Goal: Information Seeking & Learning: Learn about a topic

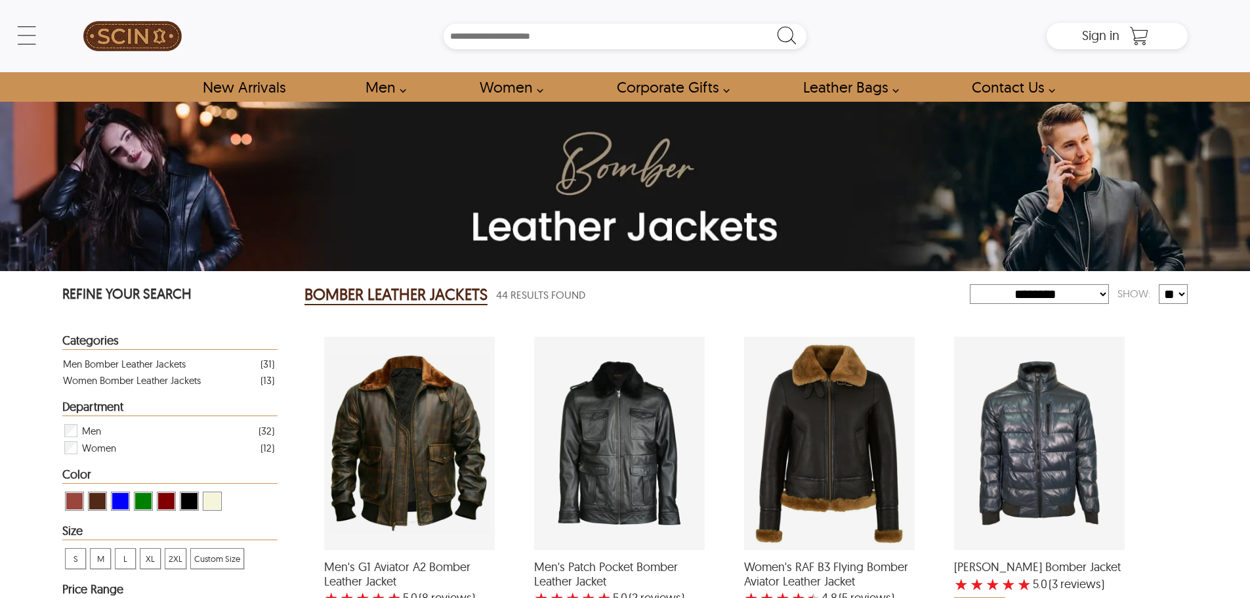
select select "********"
click at [1095, 33] on span "Sign in" at bounding box center [1100, 35] width 37 height 16
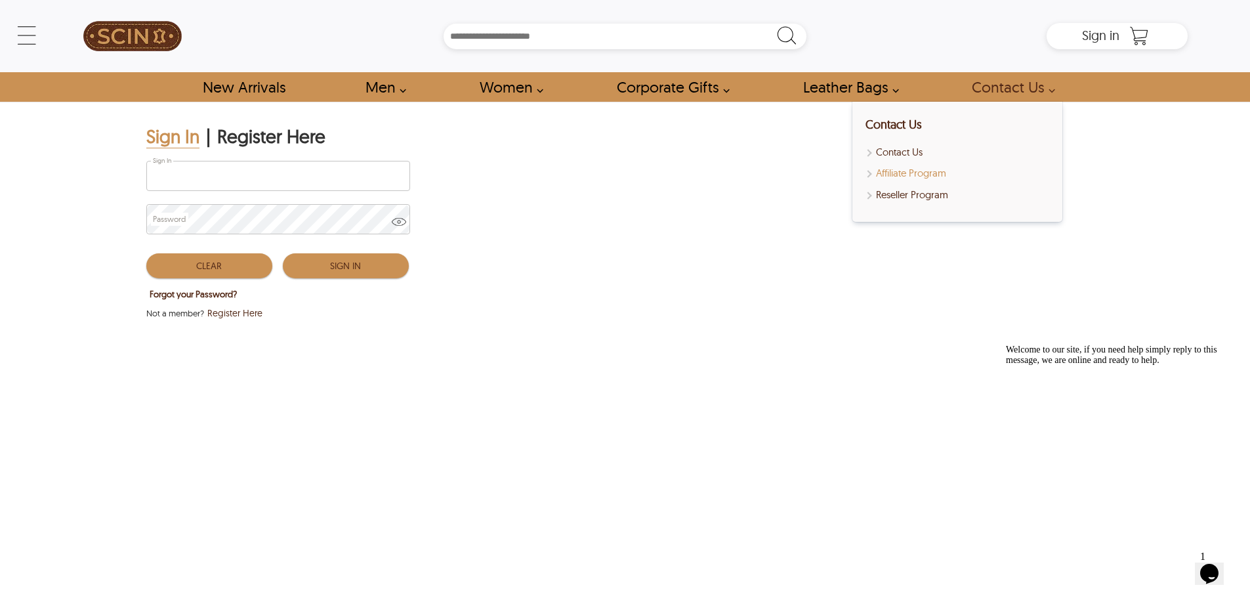
type input "**********"
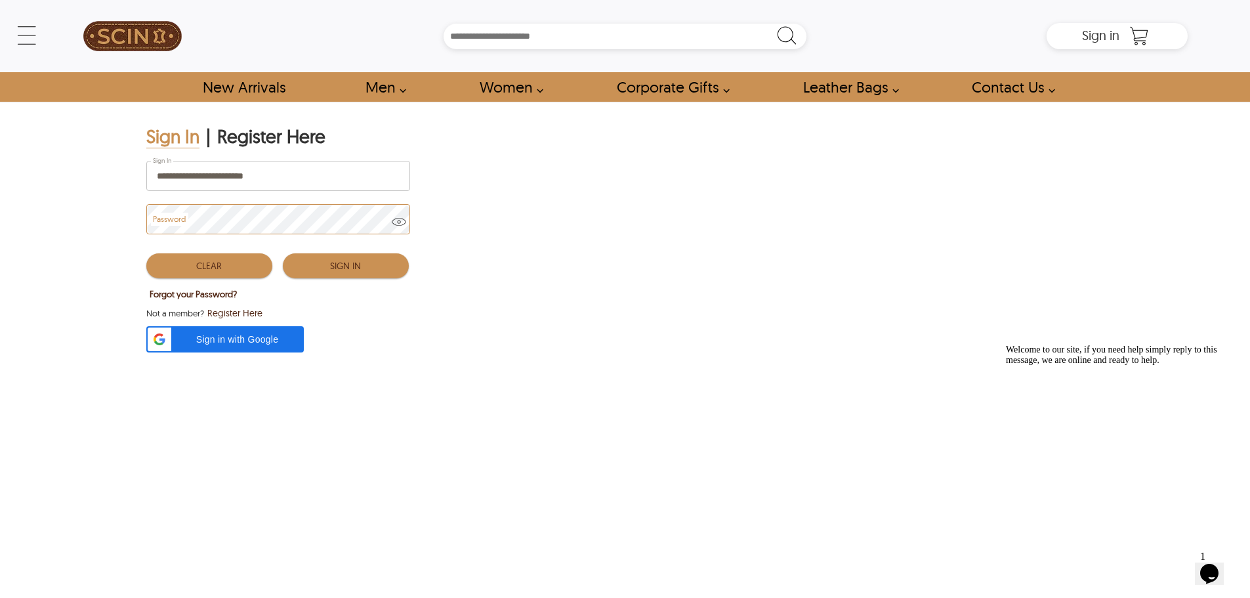
click at [325, 261] on button "Sign In" at bounding box center [346, 265] width 126 height 25
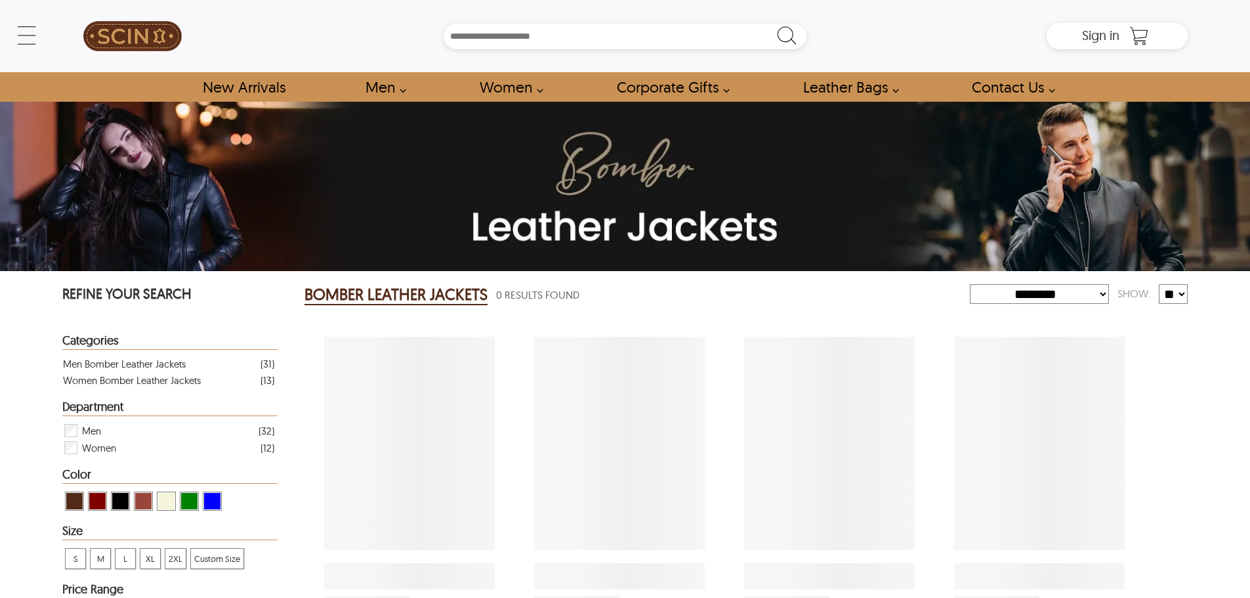
select select "********"
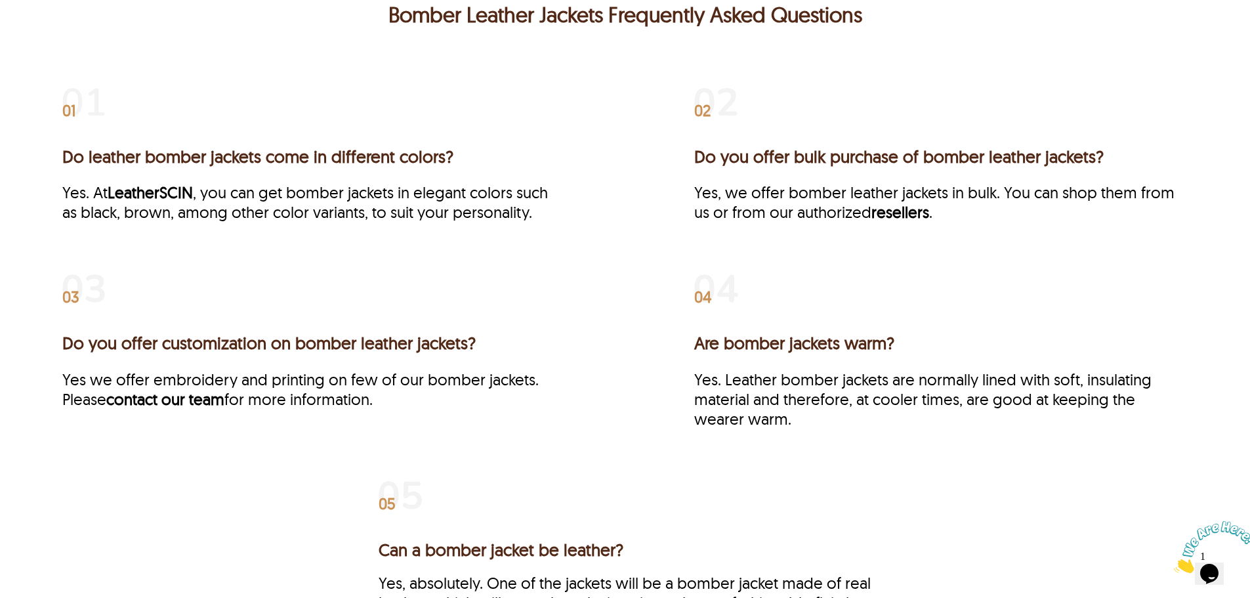
scroll to position [3360, 0]
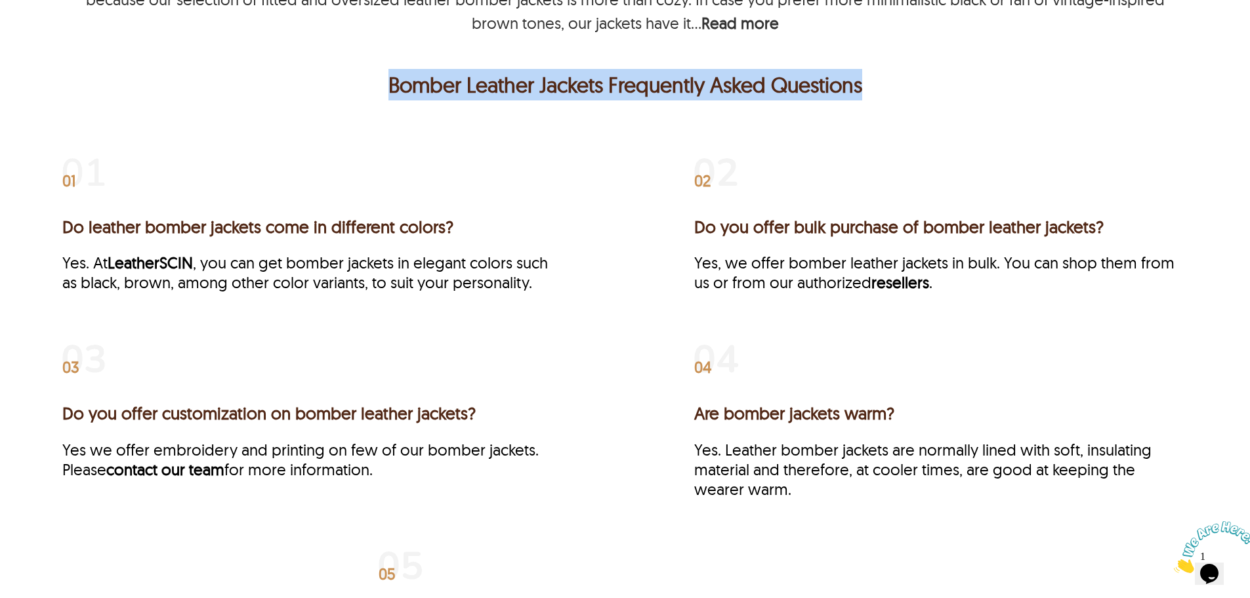
drag, startPoint x: 331, startPoint y: 68, endPoint x: 885, endPoint y: 70, distance: 554.4
click at [885, 70] on p "Bomber Leather Jackets Frequently Asked Questions" at bounding box center [625, 84] width 1119 height 31
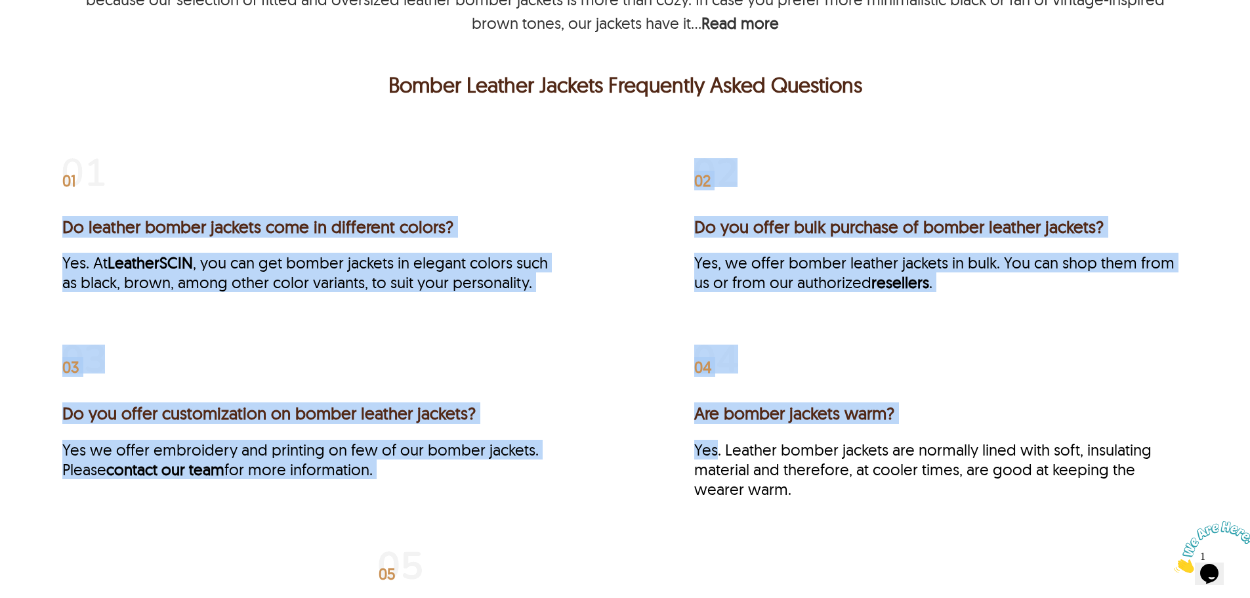
drag, startPoint x: 571, startPoint y: 166, endPoint x: 716, endPoint y: 428, distance: 299.2
click at [716, 428] on div "01 Do leather bomber jackets come in different colors? Yes. At LeatherSCIN , yo…" at bounding box center [624, 454] width 1125 height 613
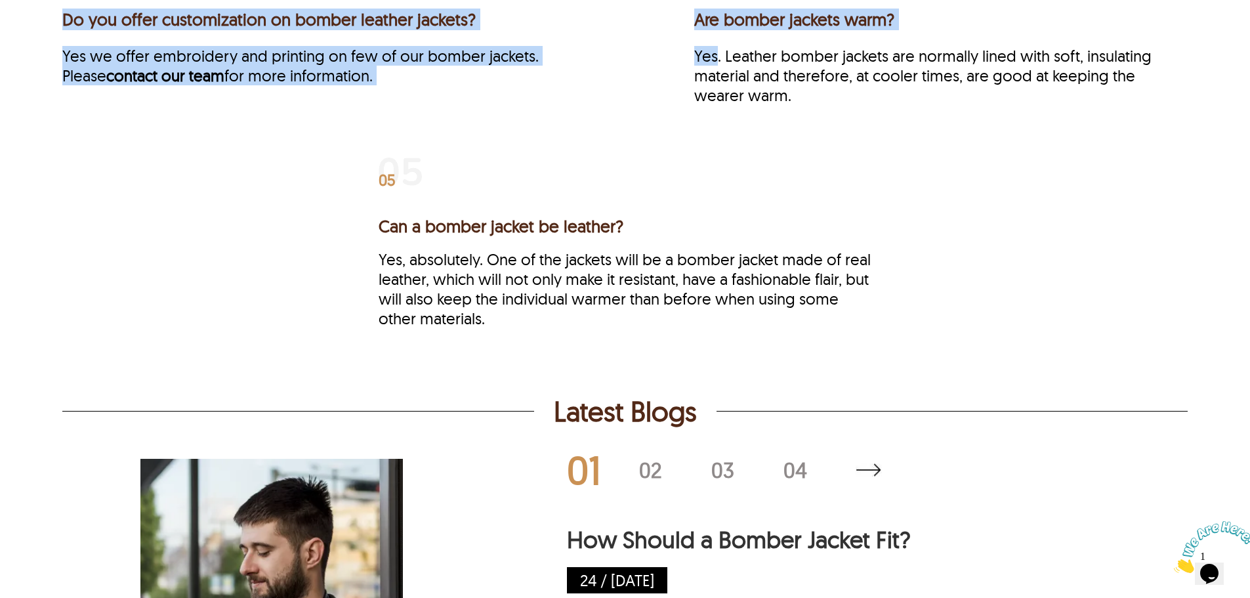
scroll to position [4016, 0]
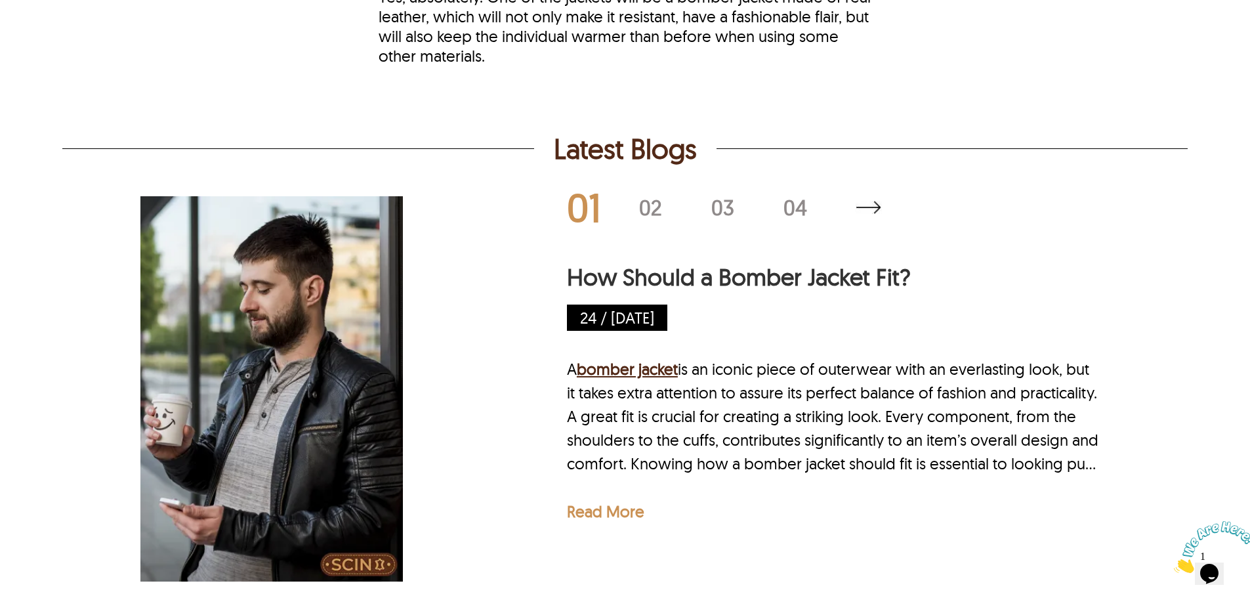
drag, startPoint x: 569, startPoint y: 132, endPoint x: 735, endPoint y: 125, distance: 165.5
click at [735, 131] on div "Latest Blogs" at bounding box center [624, 148] width 1125 height 35
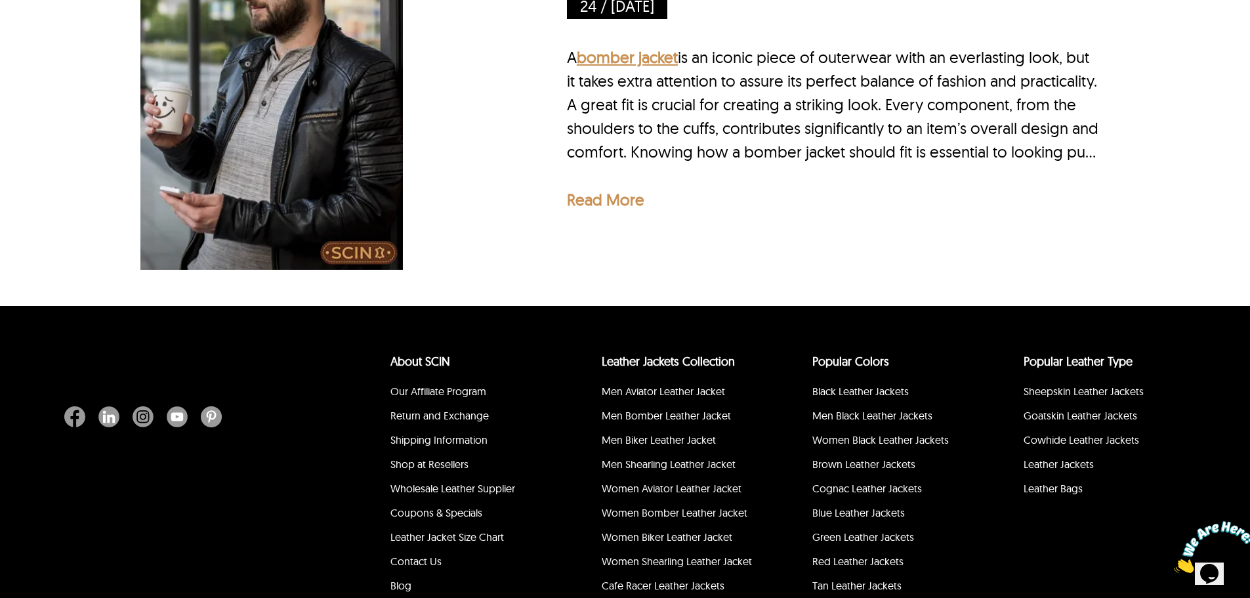
scroll to position [4211, 0]
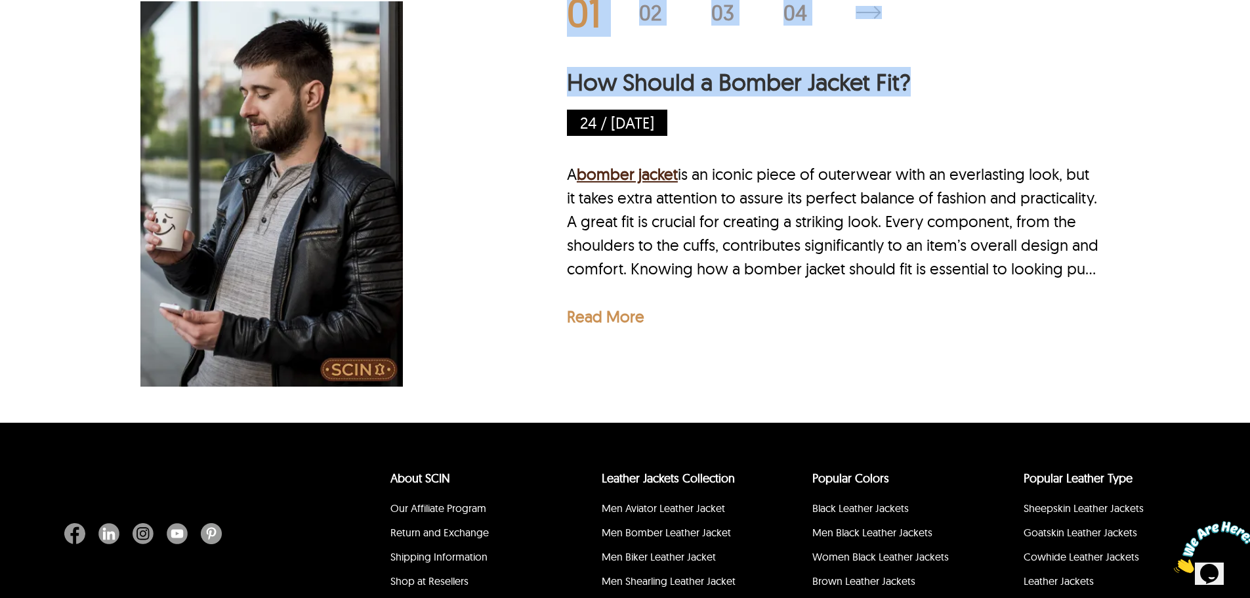
drag, startPoint x: 548, startPoint y: 152, endPoint x: 751, endPoint y: 335, distance: 273.6
click at [755, 347] on div "01 02 03 04 How Should a Bomber Jacket Fit? 24 / Jul 24 A bomber jacket is an i…" at bounding box center [624, 194] width 968 height 394
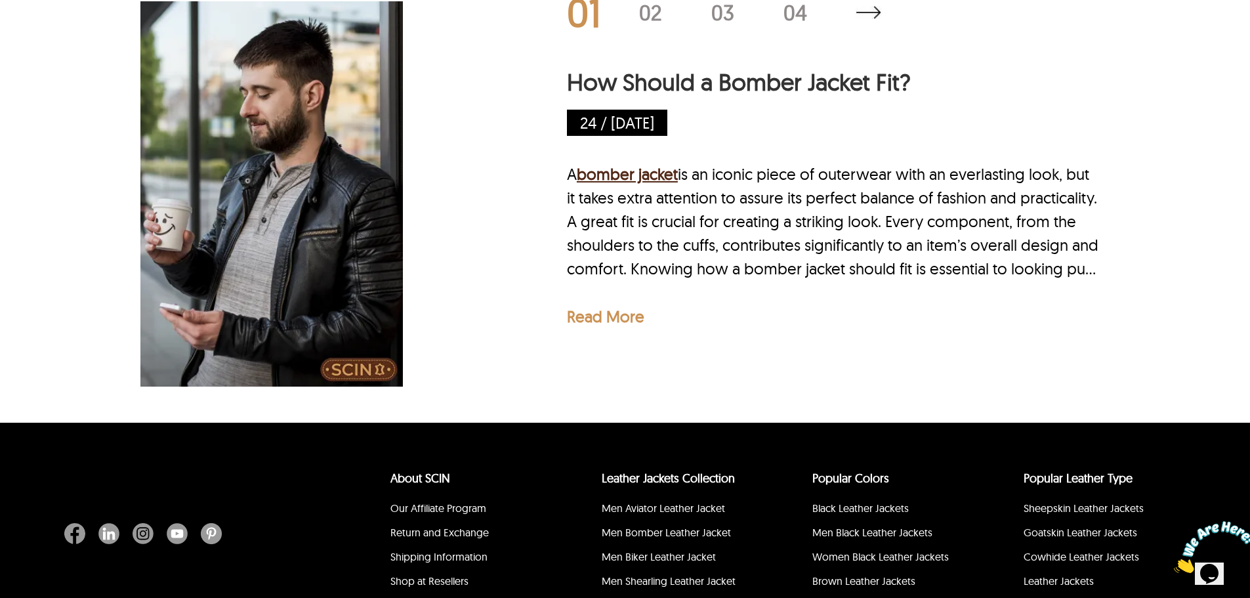
drag, startPoint x: 734, startPoint y: 281, endPoint x: 722, endPoint y: 303, distance: 25.0
click at [722, 303] on div "How Should a Bomber Jacket Fit? 24 / Jul 24 A bomber jacket is an iconic piece …" at bounding box center [839, 196] width 545 height 259
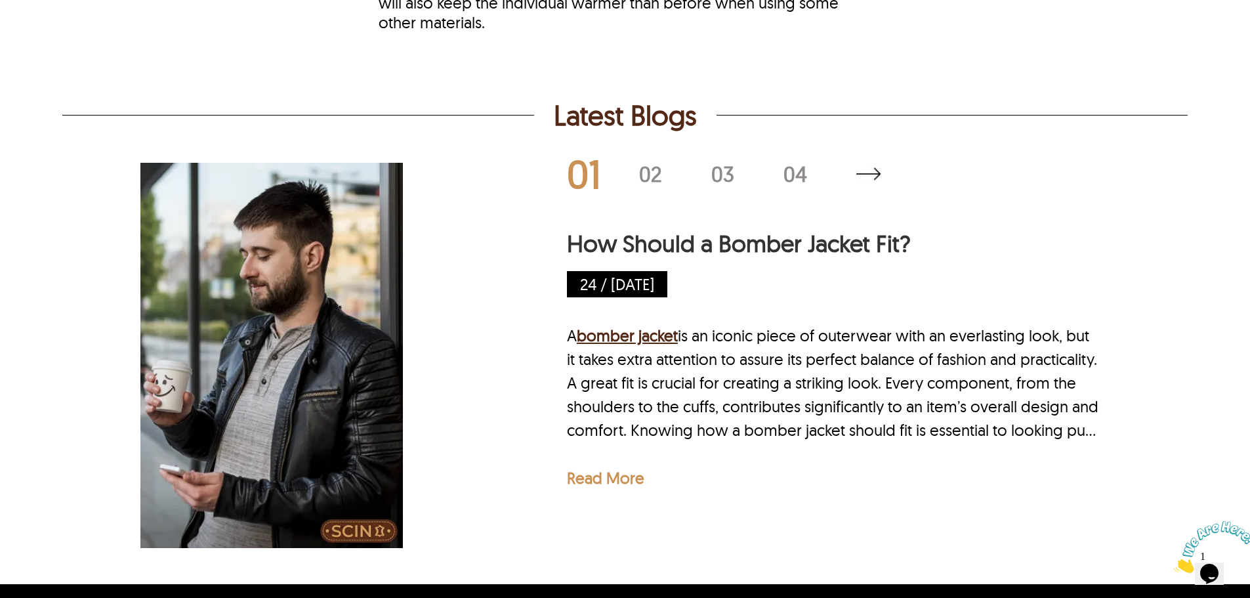
scroll to position [4014, 0]
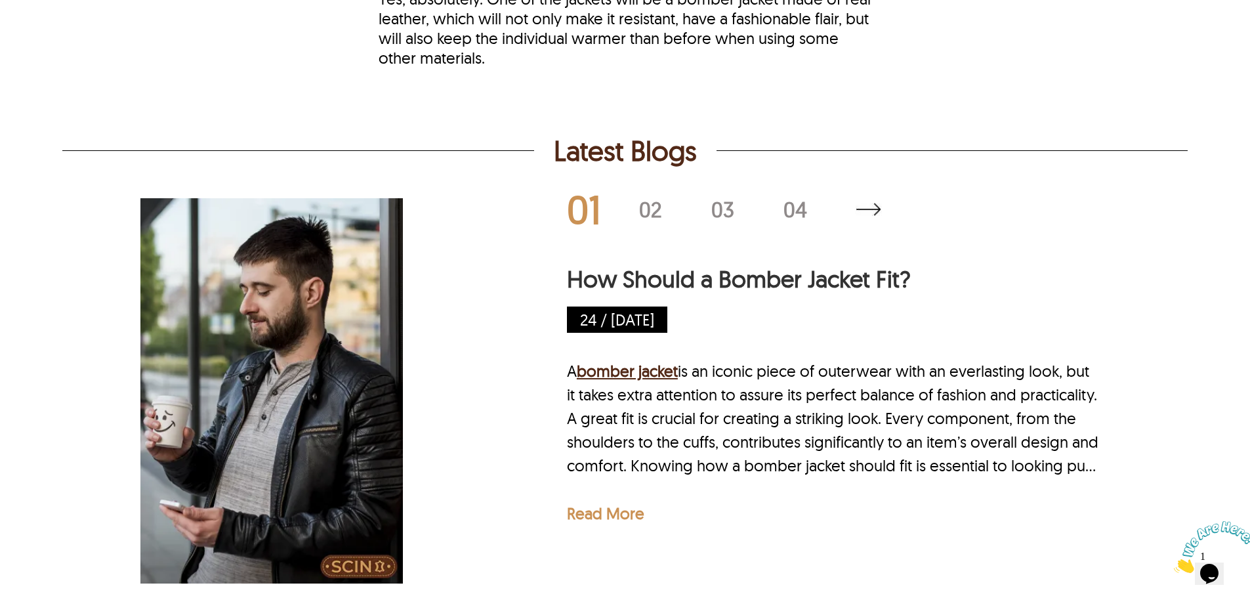
click at [657, 206] on div "02" at bounding box center [675, 209] width 72 height 21
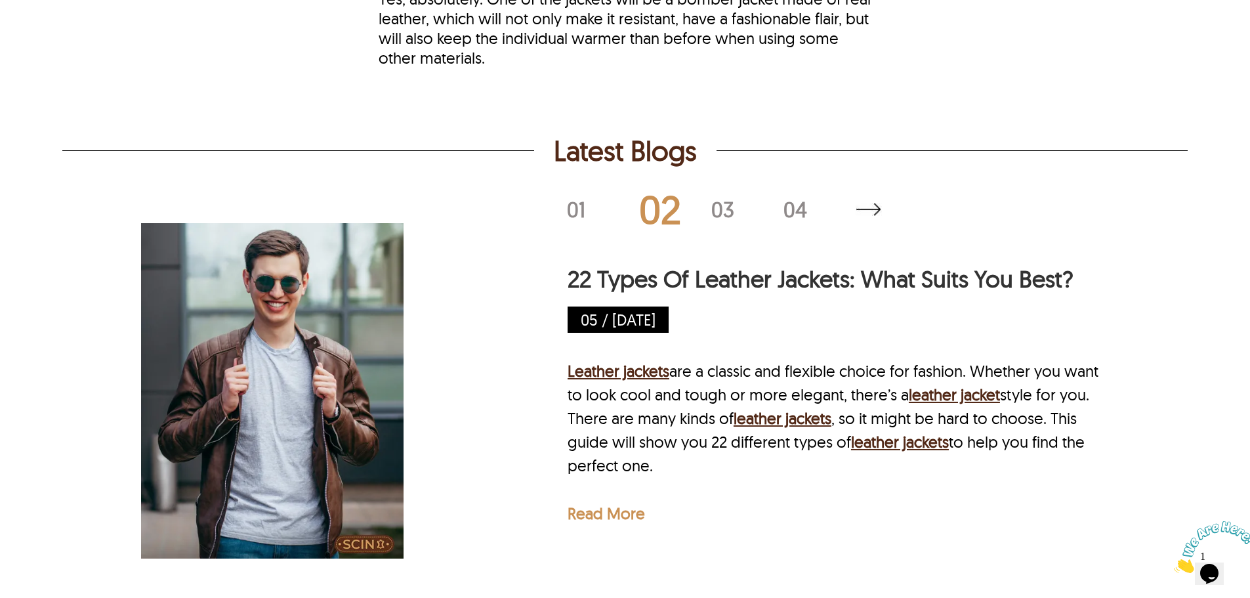
click at [709, 200] on div "02" at bounding box center [675, 209] width 72 height 39
click at [566, 199] on div "01 02 03 04 How Should a Bomber Jacket Fit? 24 / Jul 24 A bomber jacket is an i…" at bounding box center [624, 391] width 968 height 394
click at [567, 199] on div "01" at bounding box center [603, 209] width 72 height 21
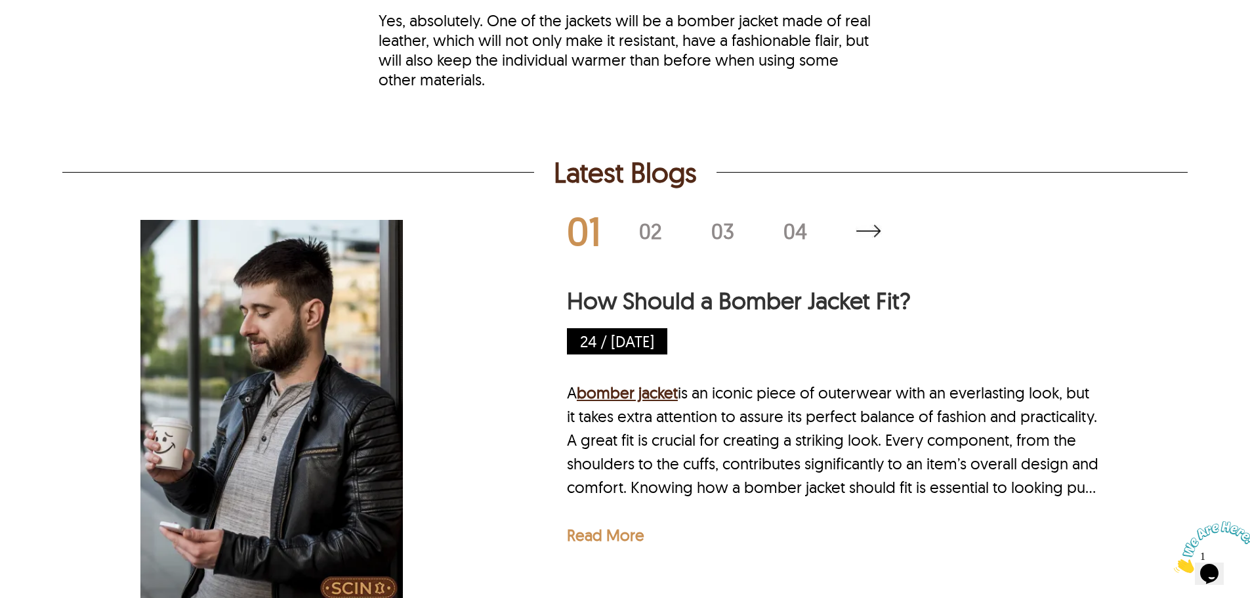
scroll to position [3883, 0]
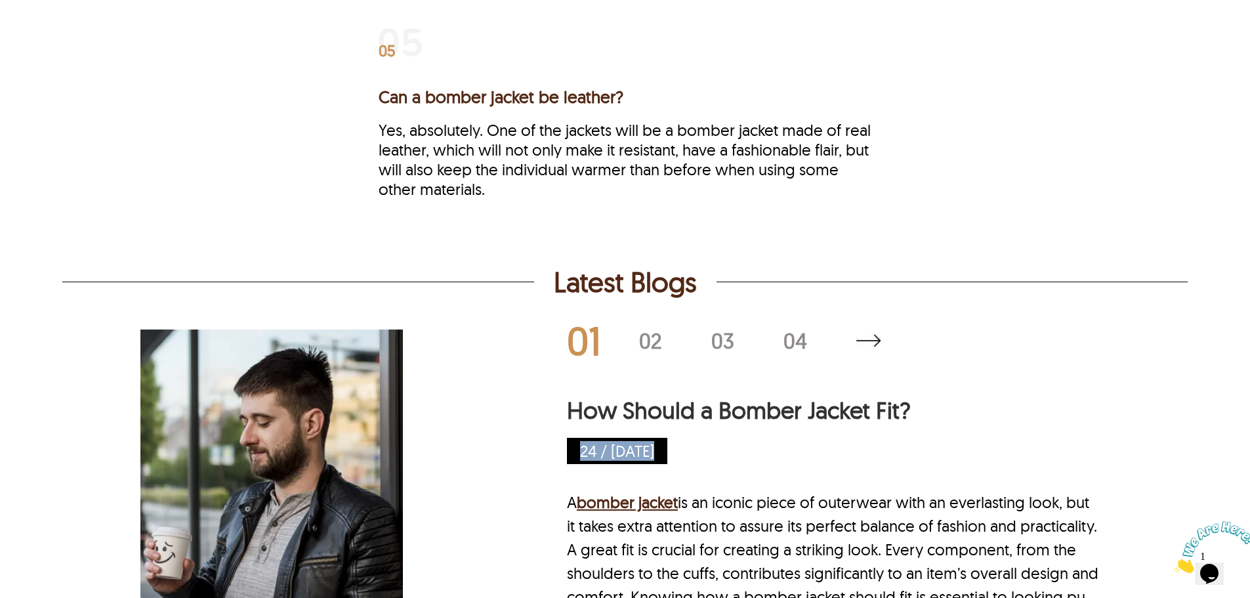
drag, startPoint x: 572, startPoint y: 436, endPoint x: 663, endPoint y: 424, distance: 91.2
click at [663, 424] on div "How Should a Bomber Jacket Fit? 24 / Jul 24 A bomber jacket is an iconic piece …" at bounding box center [839, 524] width 545 height 259
click at [878, 334] on img at bounding box center [868, 340] width 26 height 13
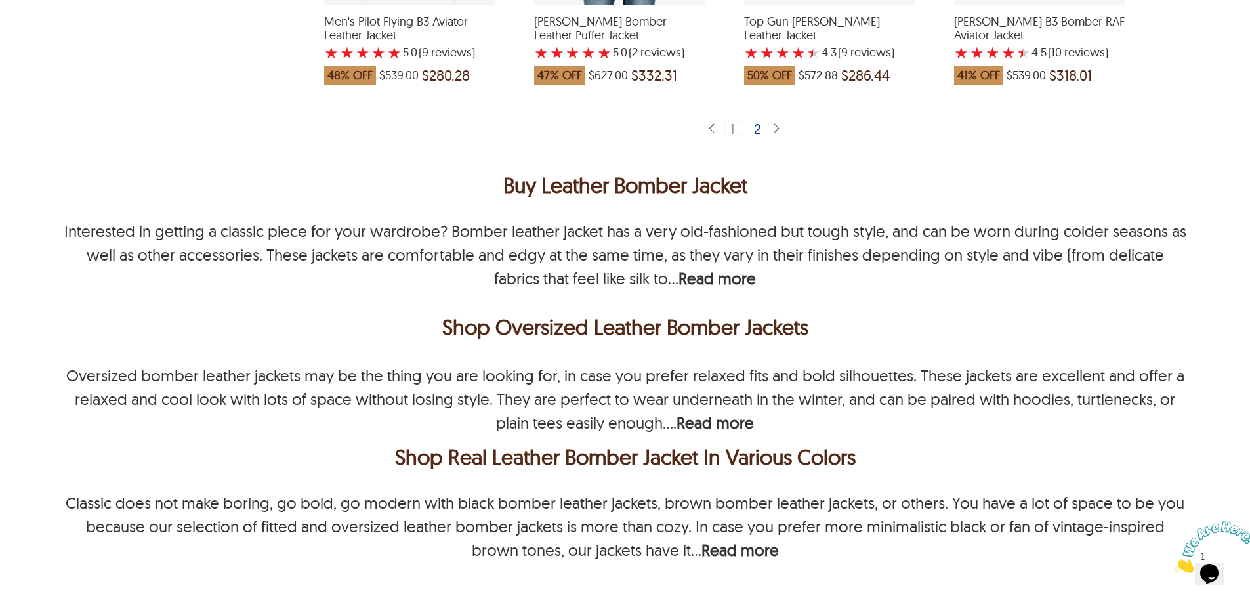
scroll to position [0, 0]
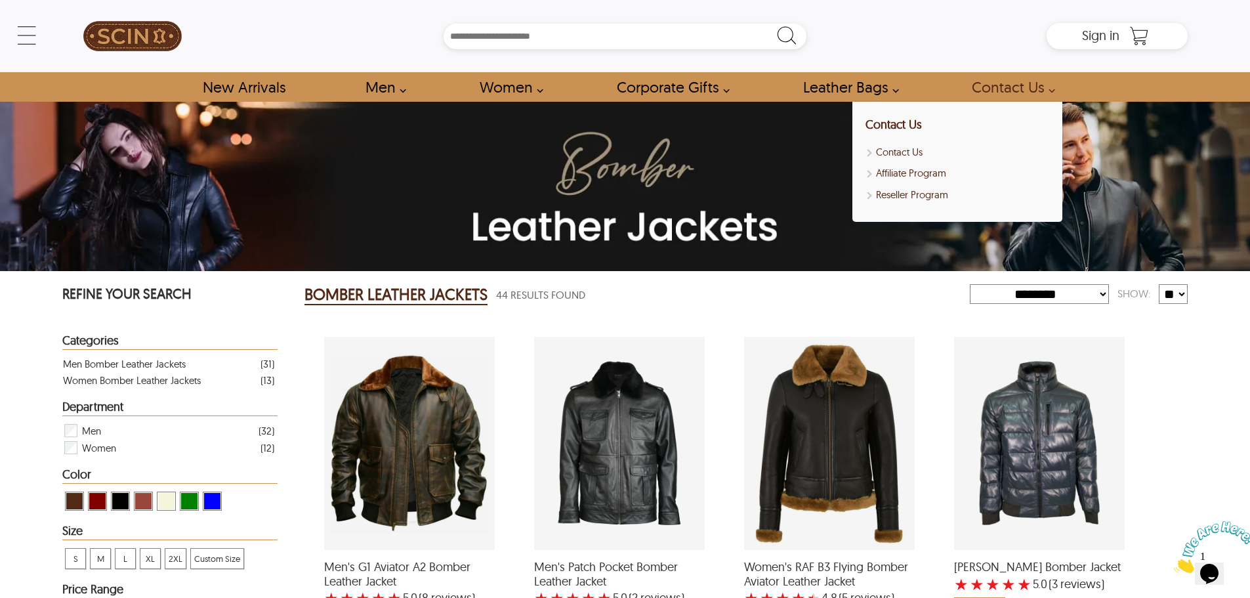
click at [985, 49] on div "Search Box" at bounding box center [625, 37] width 844 height 26
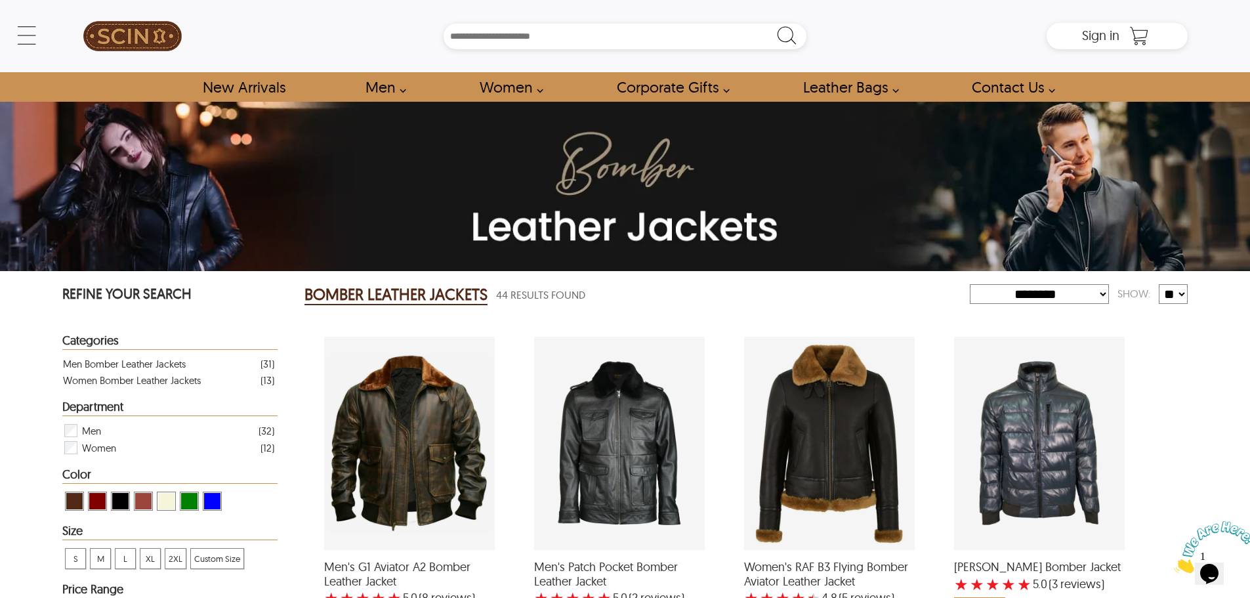
click at [21, 597] on img at bounding box center [15, 603] width 10 height 10
select select "********"
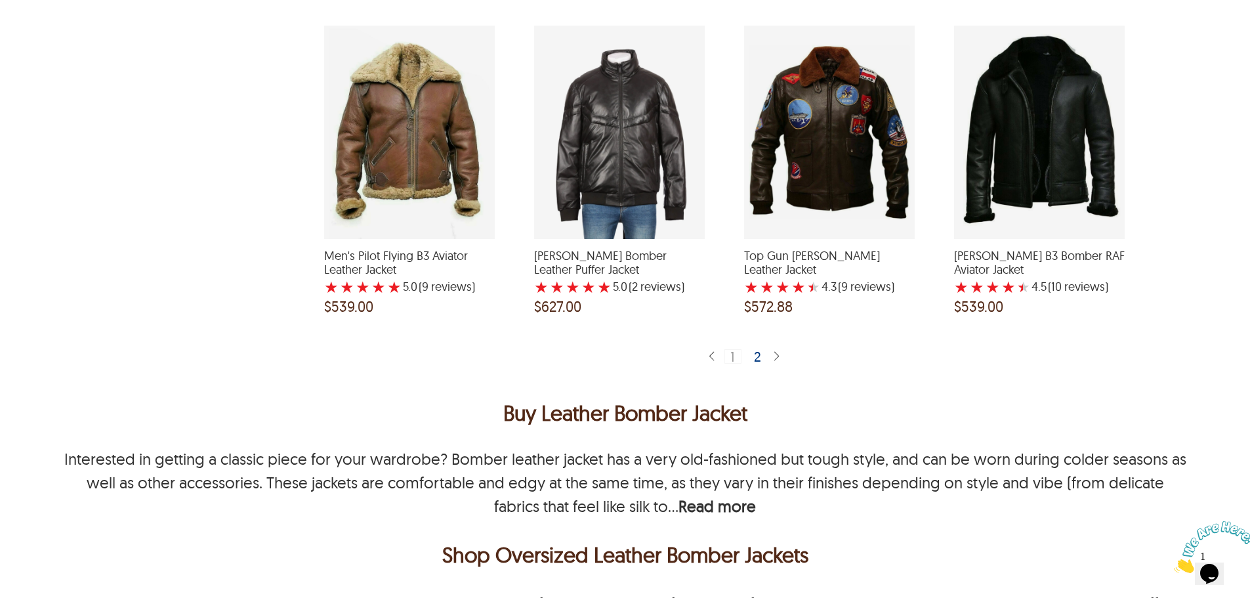
scroll to position [2690, 0]
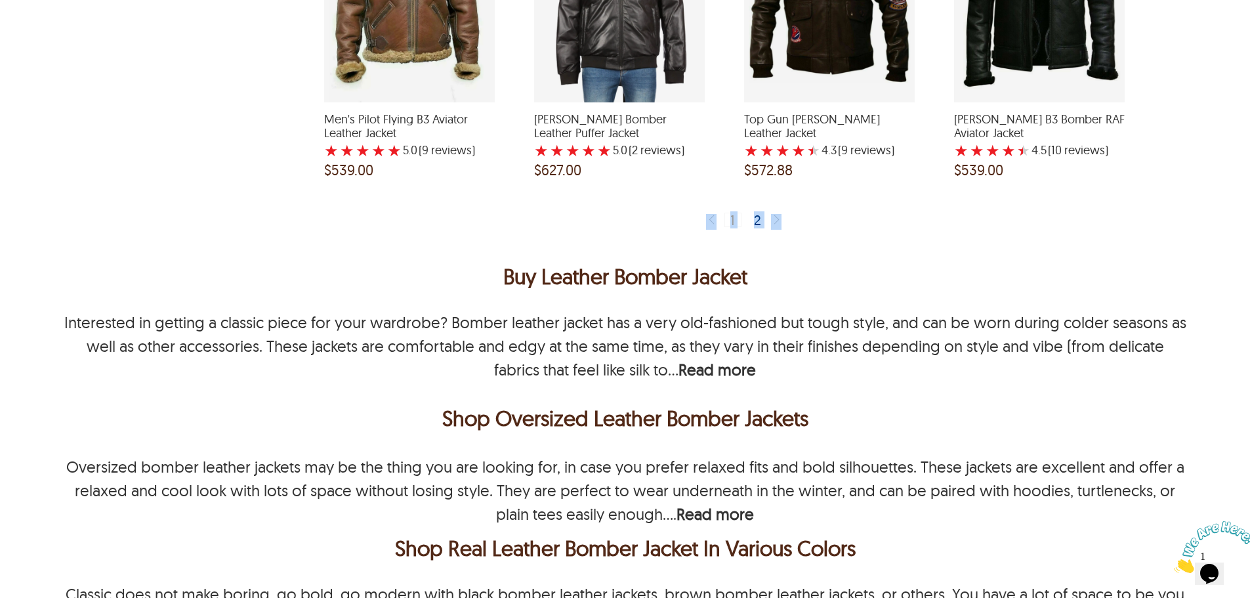
drag, startPoint x: 349, startPoint y: 229, endPoint x: 660, endPoint y: 213, distance: 311.4
click at [489, 260] on div "Buy Leather Bomber Jacket" at bounding box center [624, 275] width 1125 height 31
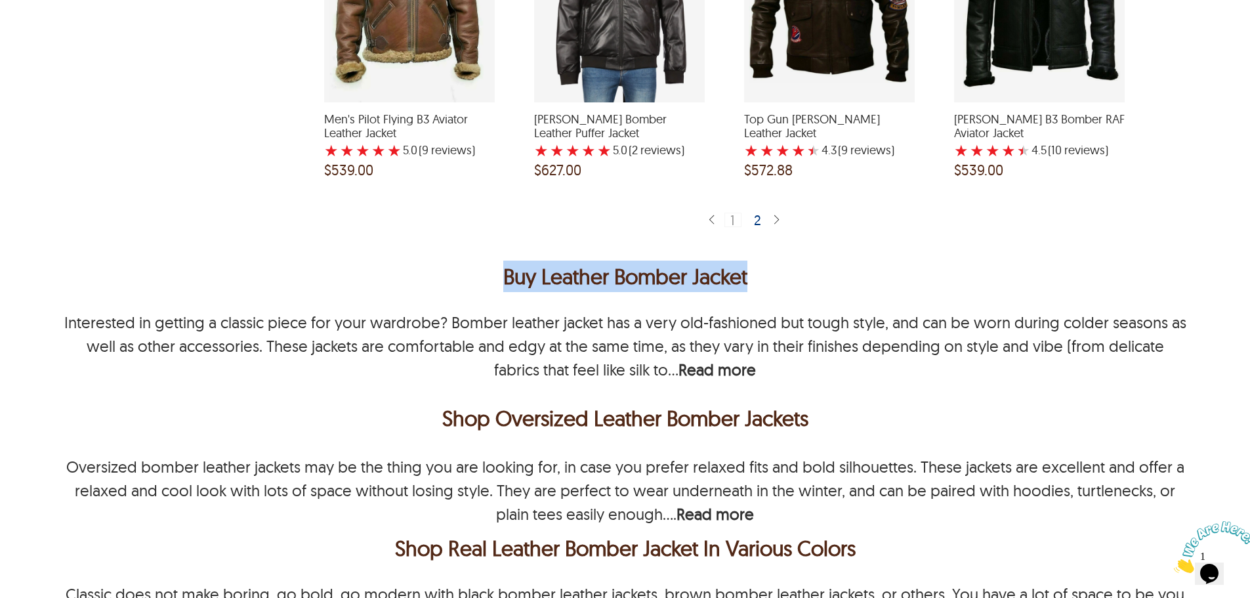
drag, startPoint x: 489, startPoint y: 257, endPoint x: 737, endPoint y: 270, distance: 248.4
click at [737, 270] on div "Buy Leather Bomber Jacket" at bounding box center [624, 275] width 1125 height 31
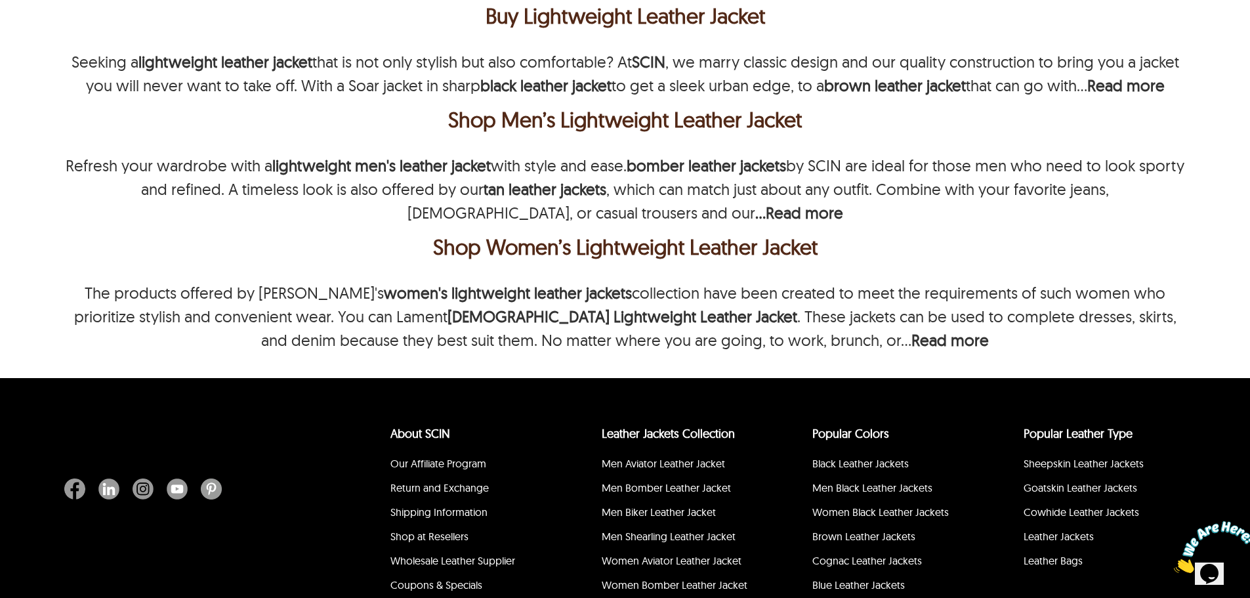
scroll to position [197, 0]
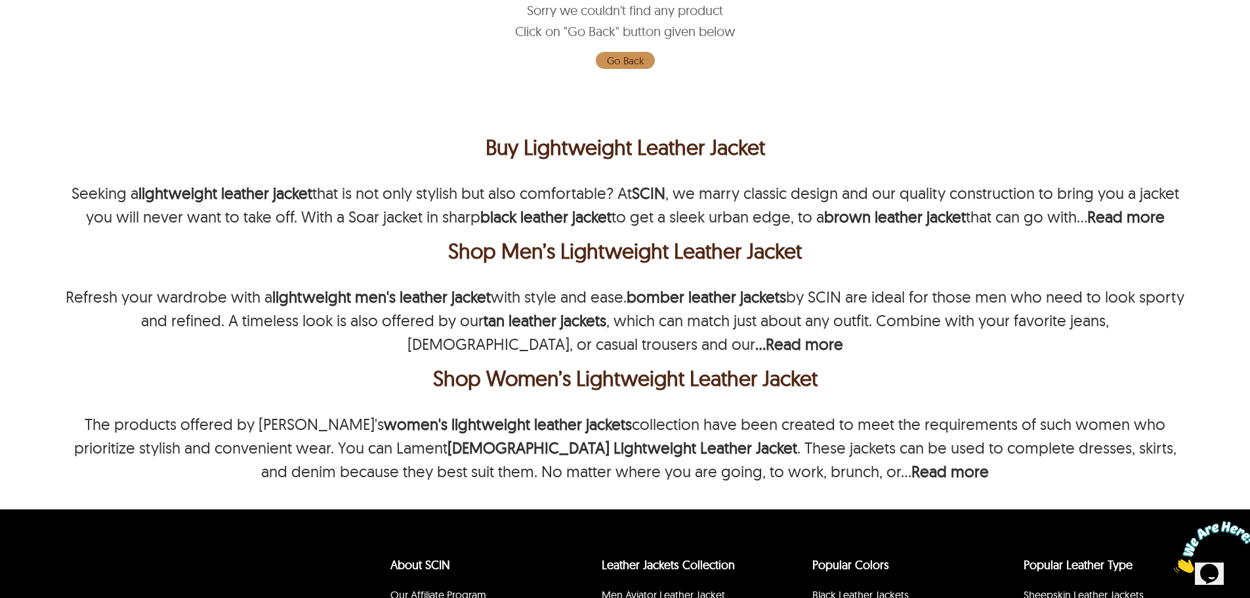
click at [457, 236] on div "Shop Men’s Lightweight Leather Jacket" at bounding box center [625, 250] width 1119 height 31
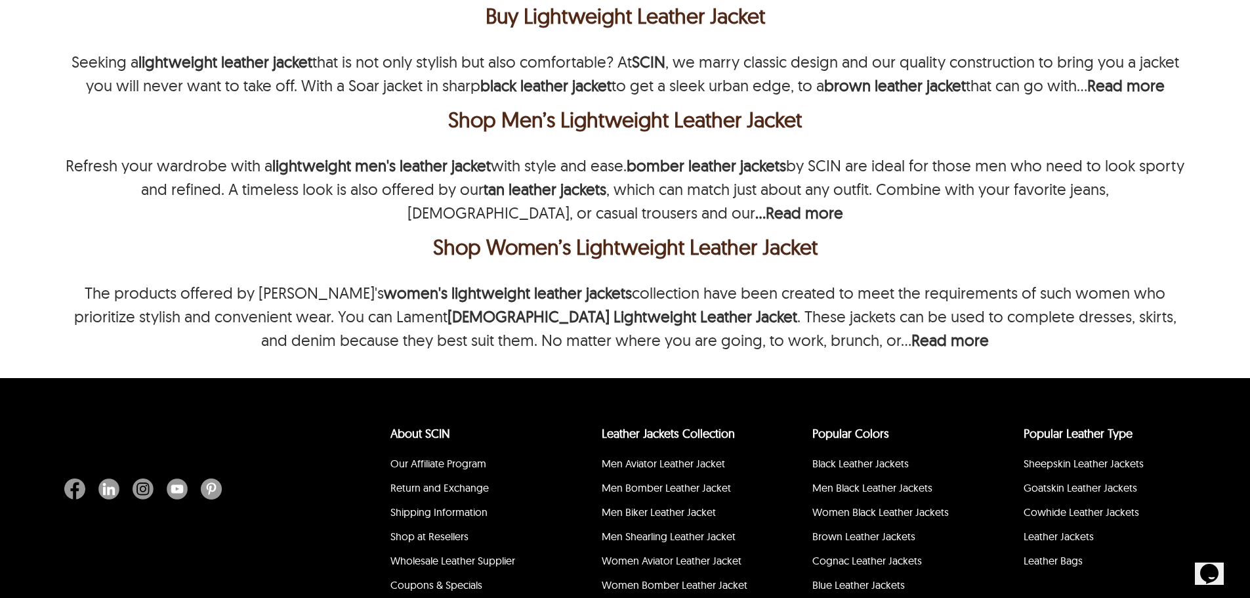
scroll to position [0, 0]
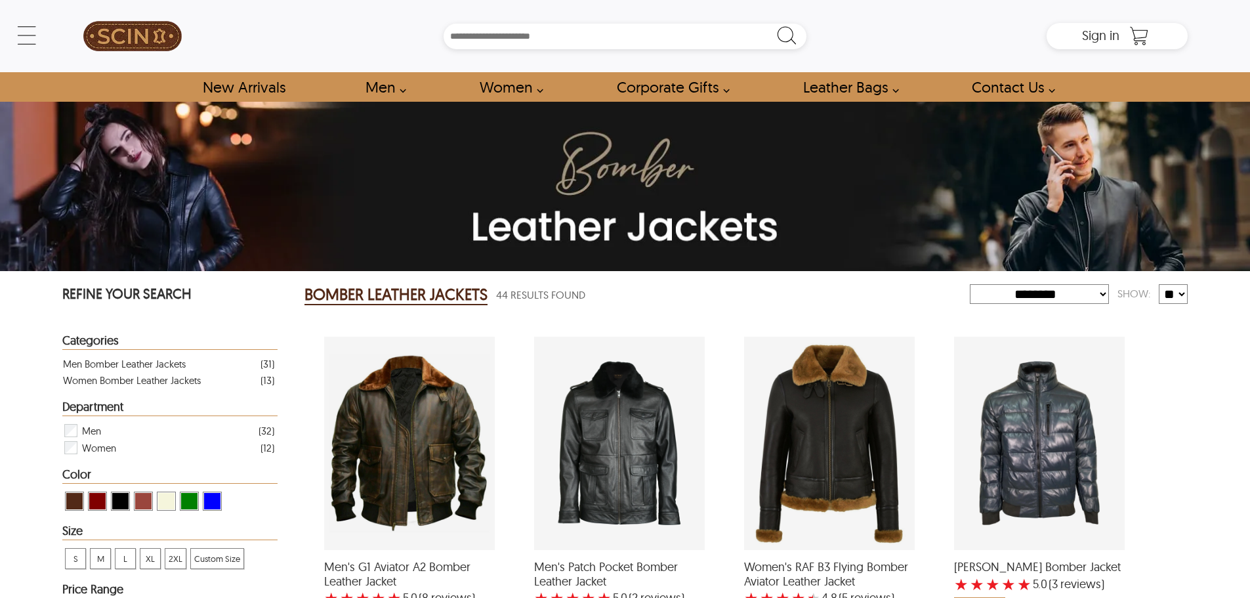
select select "********"
click at [1006, 344] on icon "Chat attention grabber" at bounding box center [1006, 344] width 0 height 0
click at [1174, 564] on icon "Close" at bounding box center [1174, 569] width 0 height 11
click at [1218, 564] on icon "Chat widget" at bounding box center [1209, 574] width 18 height 20
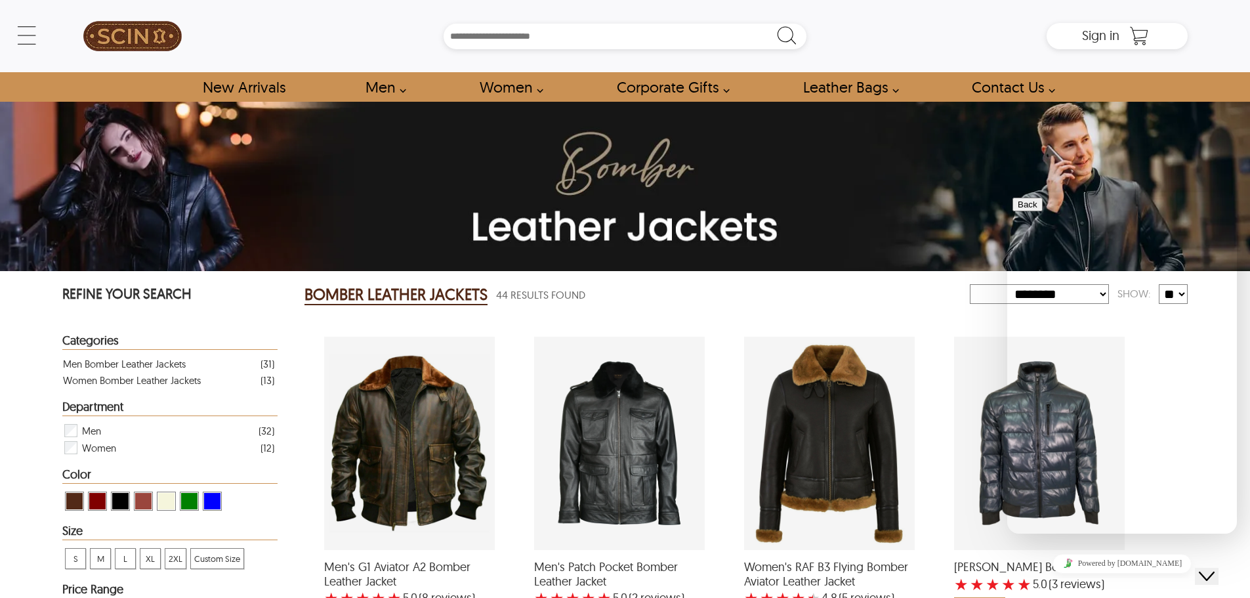
click at [1214, 568] on icon "Close Chat This icon closes the chat window." at bounding box center [1207, 576] width 16 height 16
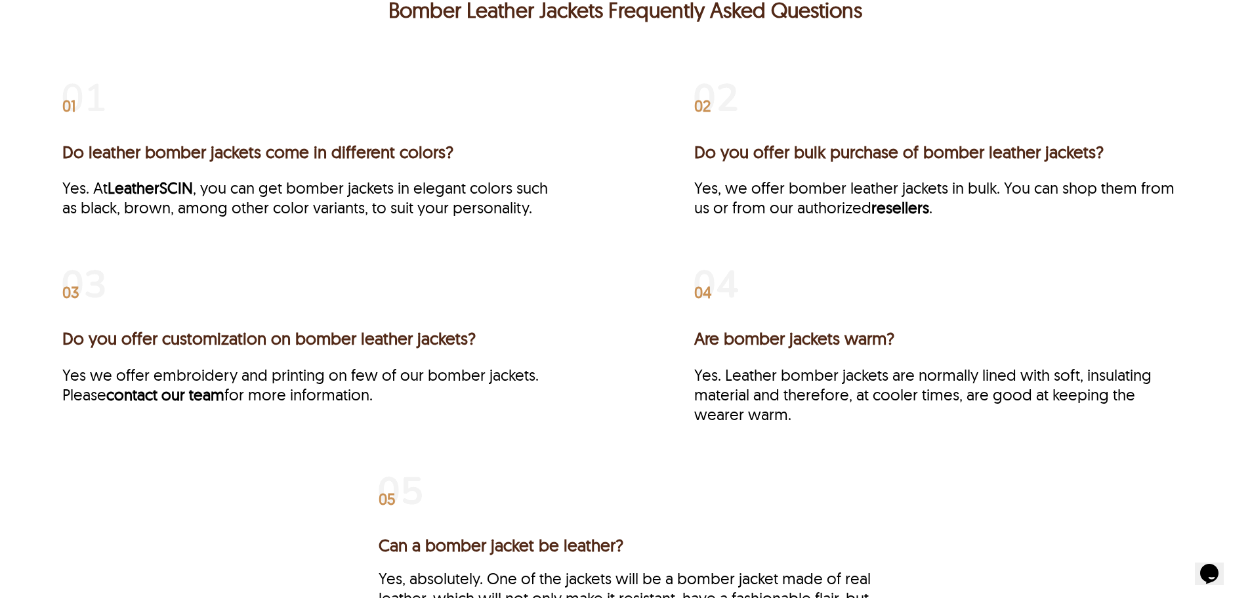
scroll to position [3608, 0]
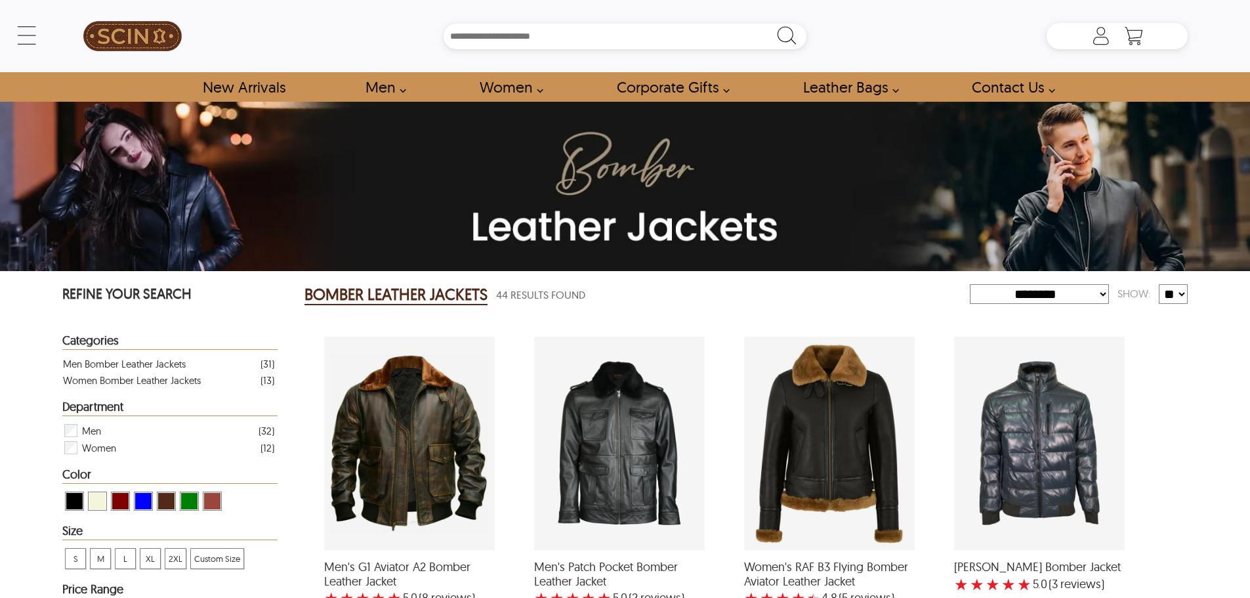
select select "********"
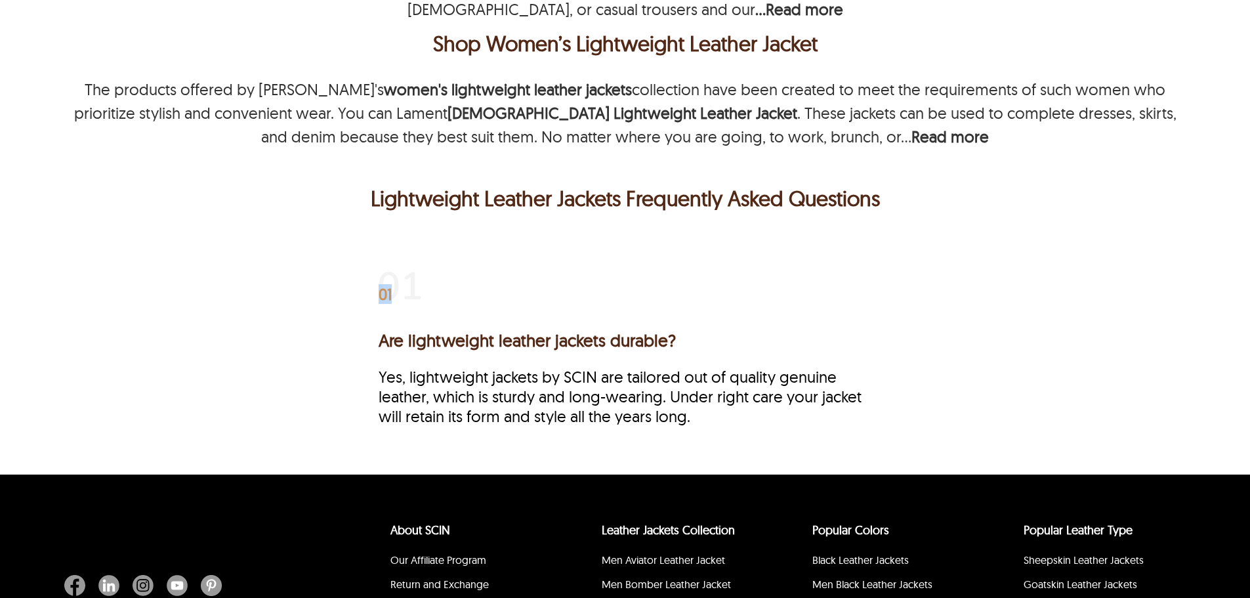
click at [462, 287] on div "01 Are lightweight leather jackets durable? Yes, lightweight jackets by SCIN ar…" at bounding box center [625, 343] width 493 height 164
drag, startPoint x: 436, startPoint y: 289, endPoint x: 343, endPoint y: 285, distance: 93.2
click at [343, 285] on div "01 Are lightweight leather jackets durable? Yes, lightweight jackets by SCIN ar…" at bounding box center [624, 364] width 1125 height 206
drag, startPoint x: 372, startPoint y: 279, endPoint x: 487, endPoint y: 310, distance: 119.5
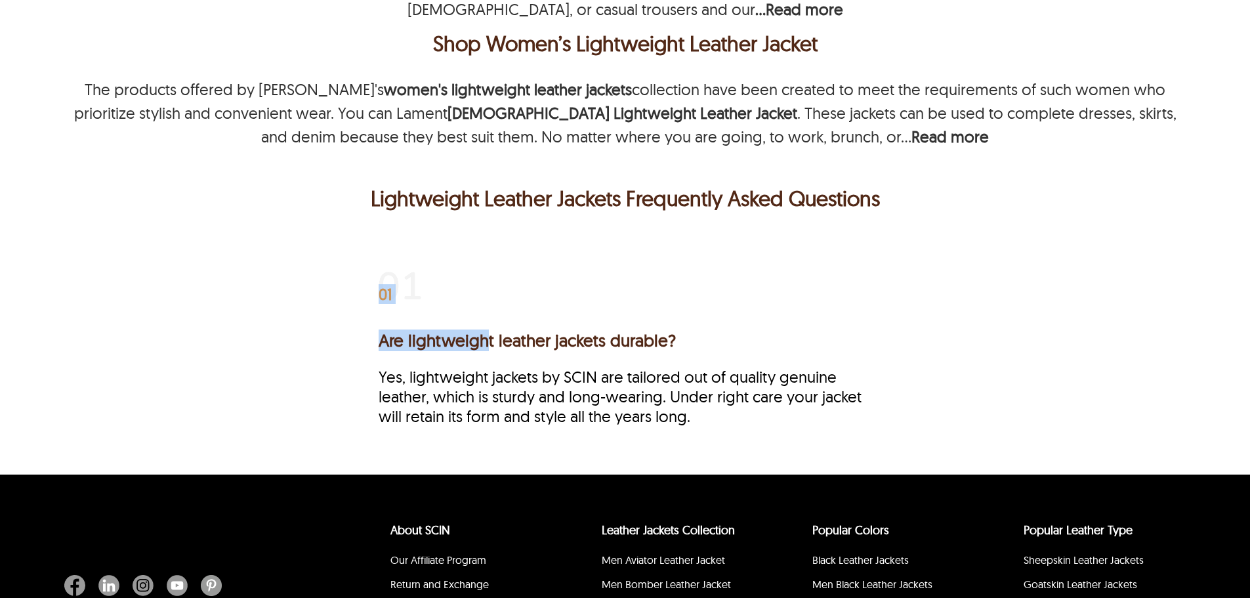
click at [487, 310] on div "01 Are lightweight leather jackets durable? Yes, lightweight jackets by SCIN ar…" at bounding box center [624, 364] width 1125 height 206
click at [455, 267] on div "01 Are lightweight leather jackets durable? Yes, lightweight jackets by SCIN ar…" at bounding box center [625, 343] width 493 height 164
drag, startPoint x: 379, startPoint y: 269, endPoint x: 357, endPoint y: 270, distance: 22.3
click at [344, 272] on div "01 Are lightweight leather jackets durable? Yes, lightweight jackets by SCIN ar…" at bounding box center [624, 364] width 1125 height 206
click at [388, 300] on span "01" at bounding box center [385, 293] width 13 height 13
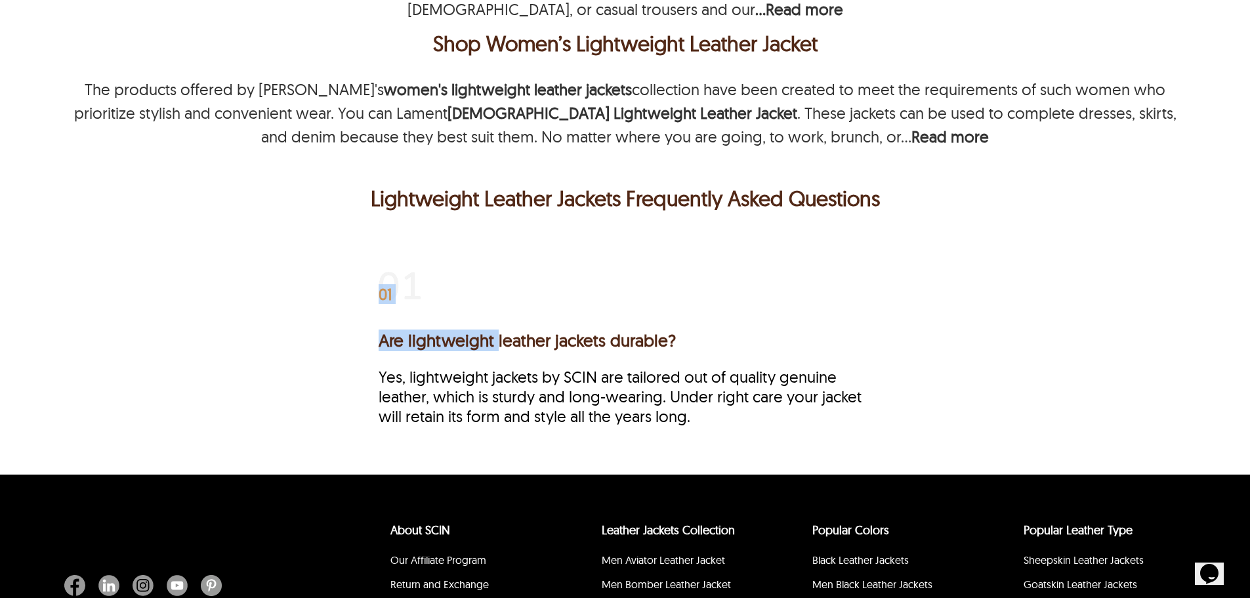
drag, startPoint x: 476, startPoint y: 308, endPoint x: 331, endPoint y: 295, distance: 145.6
click at [331, 295] on div "01 Are lightweight leather jackets durable? Yes, lightweight jackets by SCIN ar…" at bounding box center [624, 364] width 1125 height 206
click at [510, 289] on div "01 Are lightweight leather jackets durable? Yes, lightweight jackets by SCIN ar…" at bounding box center [625, 343] width 493 height 164
drag, startPoint x: 445, startPoint y: 285, endPoint x: 434, endPoint y: 285, distance: 11.2
click at [434, 285] on div "01 Are lightweight leather jackets durable? Yes, lightweight jackets by SCIN ar…" at bounding box center [625, 343] width 493 height 164
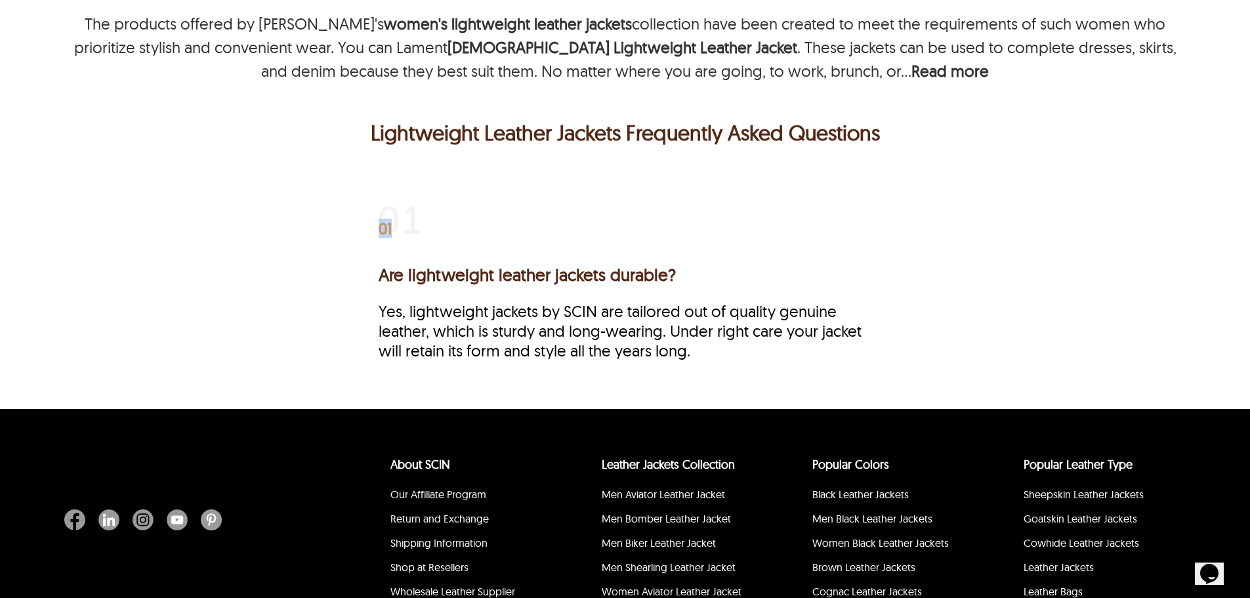
drag, startPoint x: 371, startPoint y: 233, endPoint x: 431, endPoint y: 232, distance: 60.4
click at [431, 232] on div "01 Are lightweight leather jackets durable? Yes, lightweight jackets by SCIN ar…" at bounding box center [624, 299] width 1125 height 206
click at [431, 232] on div "01 Are lightweight leather jackets durable? Yes, lightweight jackets by SCIN ar…" at bounding box center [625, 278] width 493 height 164
drag, startPoint x: 340, startPoint y: 209, endPoint x: 429, endPoint y: 217, distance: 89.0
click at [429, 217] on div "01 Are lightweight leather jackets durable? Yes, lightweight jackets by SCIN ar…" at bounding box center [624, 299] width 1125 height 206
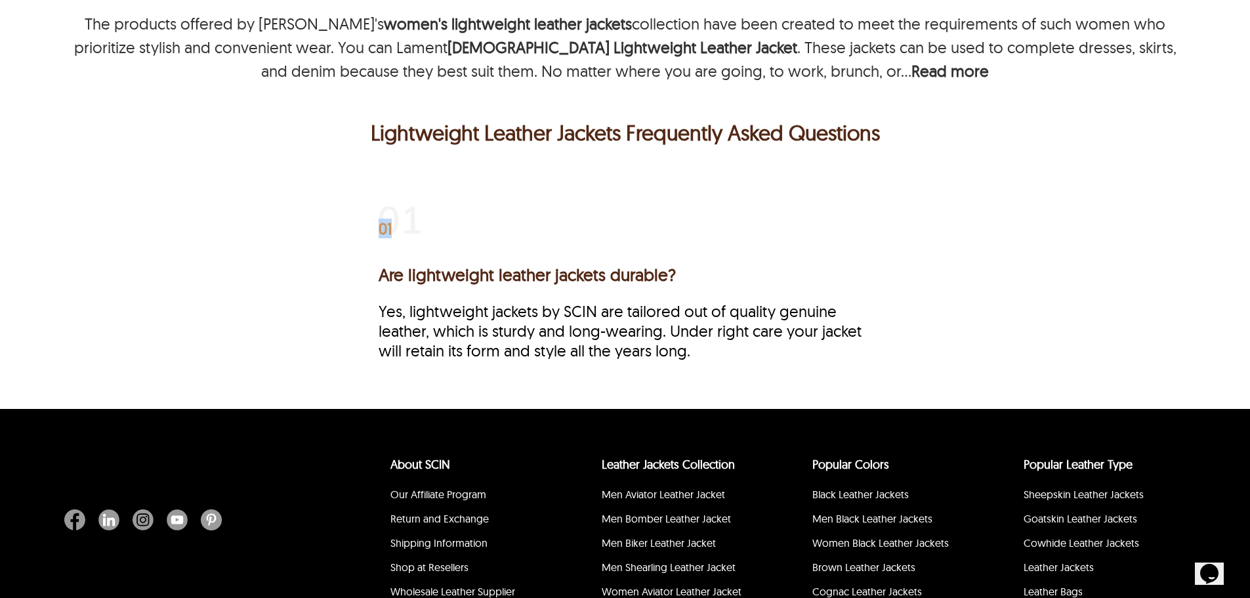
click at [428, 217] on div "01 Are lightweight leather jackets durable? Yes, lightweight jackets by SCIN ar…" at bounding box center [625, 278] width 493 height 164
drag, startPoint x: 337, startPoint y: 213, endPoint x: 399, endPoint y: 215, distance: 62.4
click at [399, 215] on div "01 Are lightweight leather jackets durable? Yes, lightweight jackets by SCIN ar…" at bounding box center [624, 299] width 1125 height 206
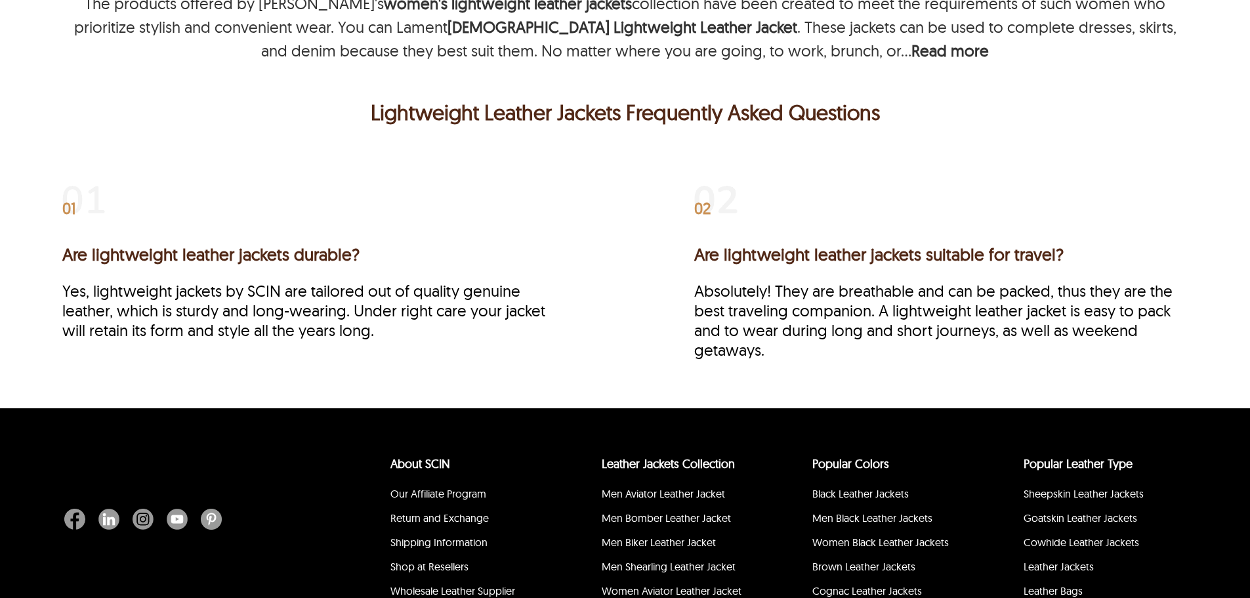
scroll to position [617, 0]
